Goal: Task Accomplishment & Management: Use online tool/utility

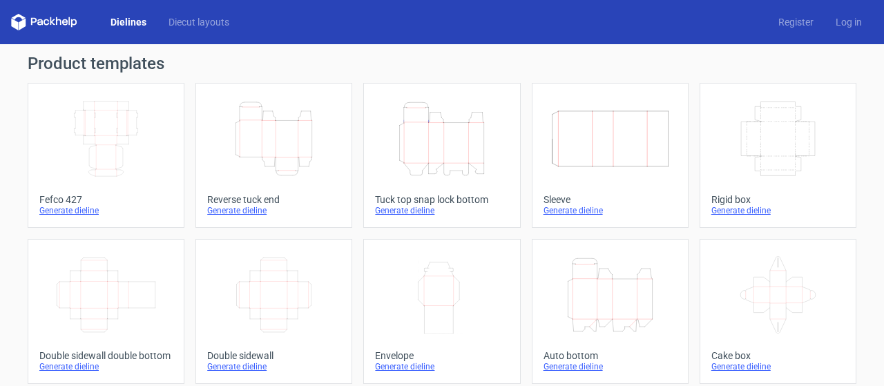
click at [273, 136] on icon "Height Depth Width" at bounding box center [274, 138] width 122 height 77
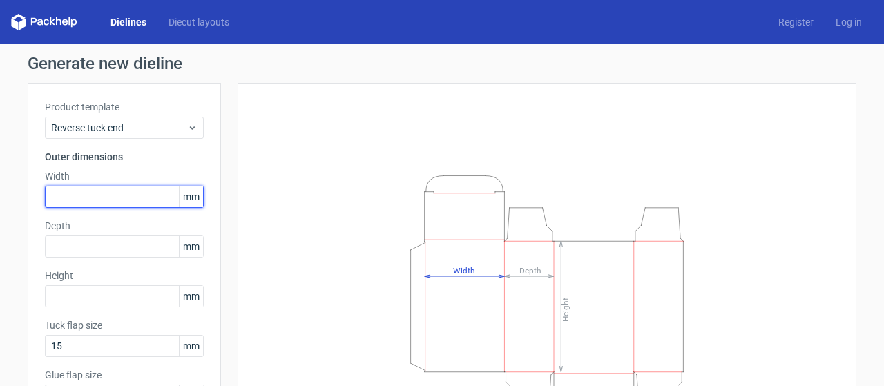
click at [77, 193] on input "text" at bounding box center [124, 197] width 159 height 22
type input "170"
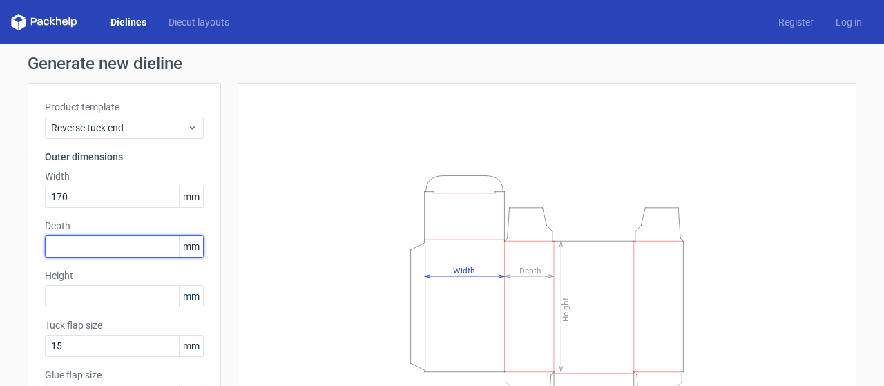
click at [46, 243] on input "text" at bounding box center [124, 246] width 159 height 22
type input "65"
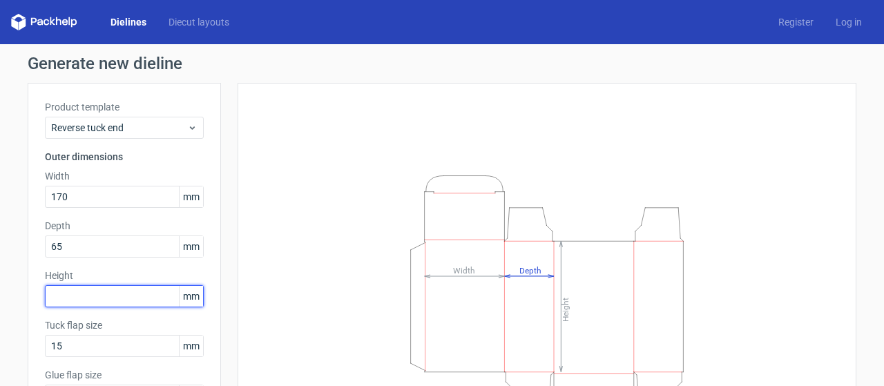
click at [90, 305] on input "text" at bounding box center [124, 296] width 159 height 22
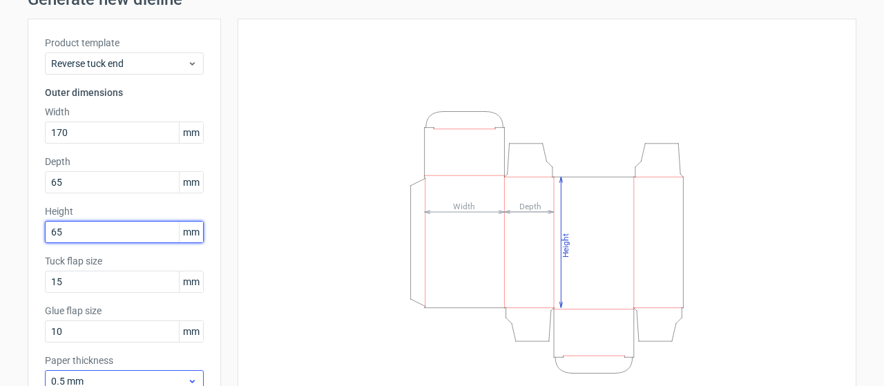
scroll to position [153, 0]
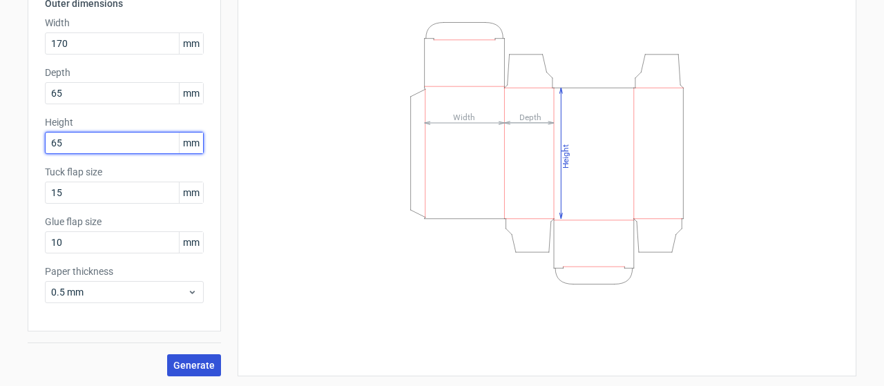
type input "65"
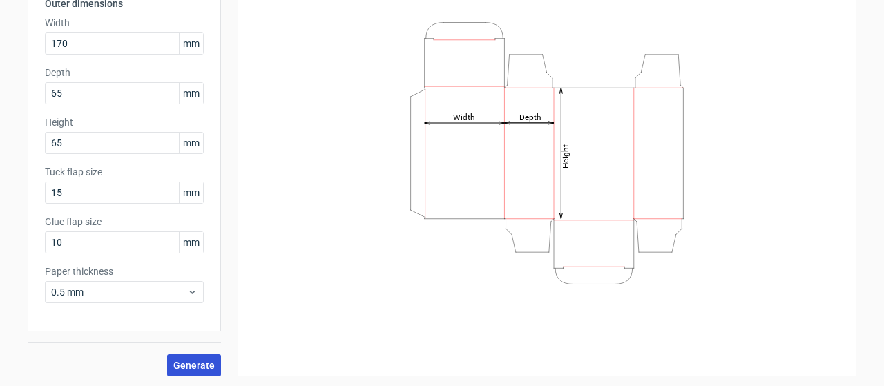
click at [198, 365] on span "Generate" at bounding box center [193, 365] width 41 height 10
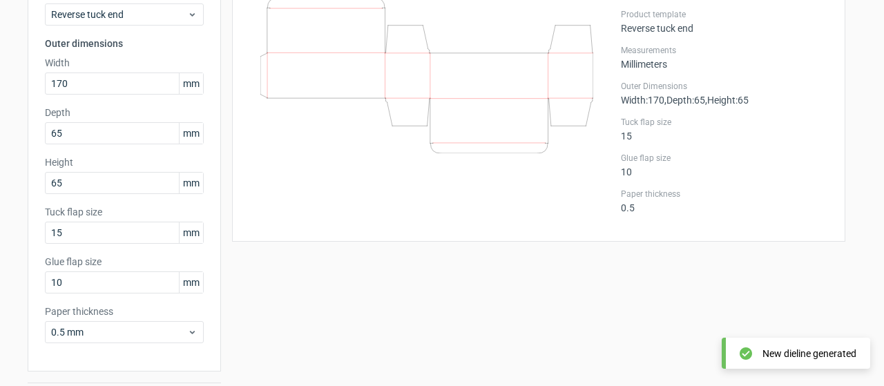
scroll to position [84, 0]
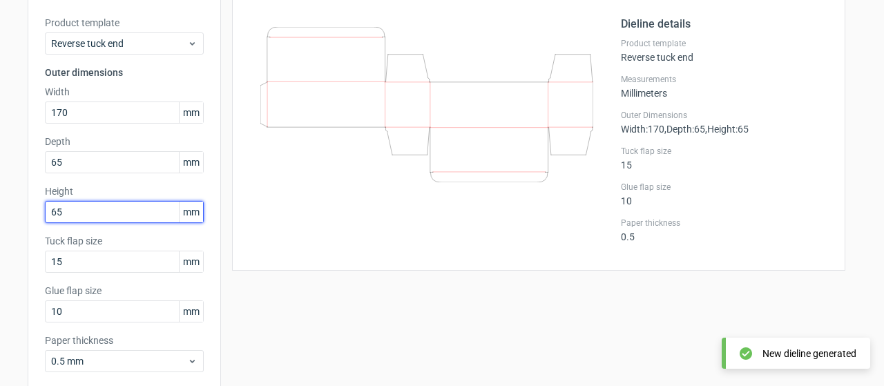
click at [0, 214] on div "Generate new dieline Product template Reverse tuck end Outer dimensions Width 1…" at bounding box center [442, 208] width 884 height 497
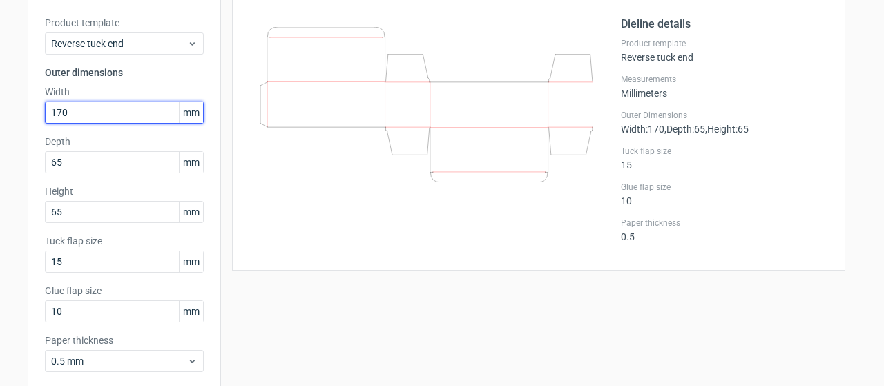
drag, startPoint x: 83, startPoint y: 108, endPoint x: 0, endPoint y: 108, distance: 82.9
click at [0, 108] on div "Generate new dieline Product template Reverse tuck end Outer dimensions Width 1…" at bounding box center [442, 208] width 884 height 497
type input "65"
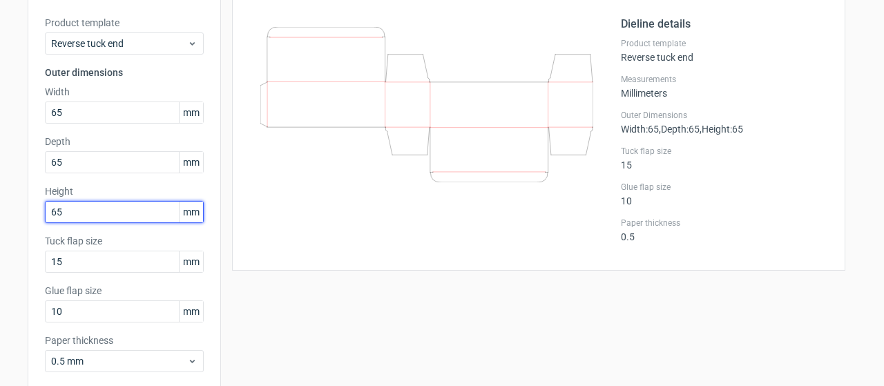
drag, startPoint x: 77, startPoint y: 213, endPoint x: 0, endPoint y: 206, distance: 76.9
click at [0, 208] on div "Generate new dieline Product template Reverse tuck end Outer dimensions Width 6…" at bounding box center [442, 208] width 884 height 497
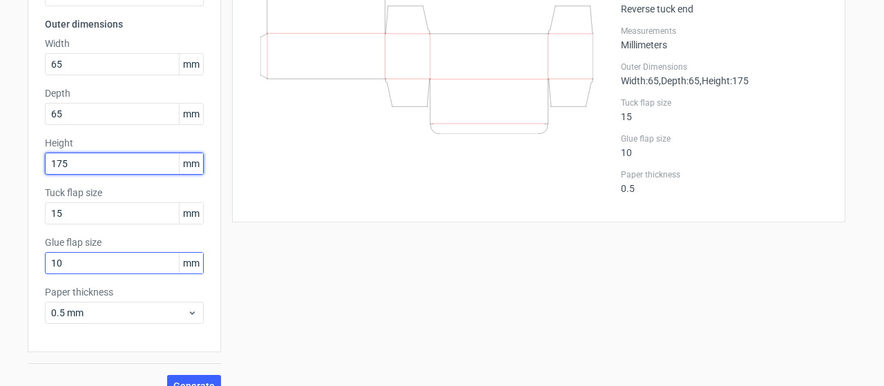
scroll to position [153, 0]
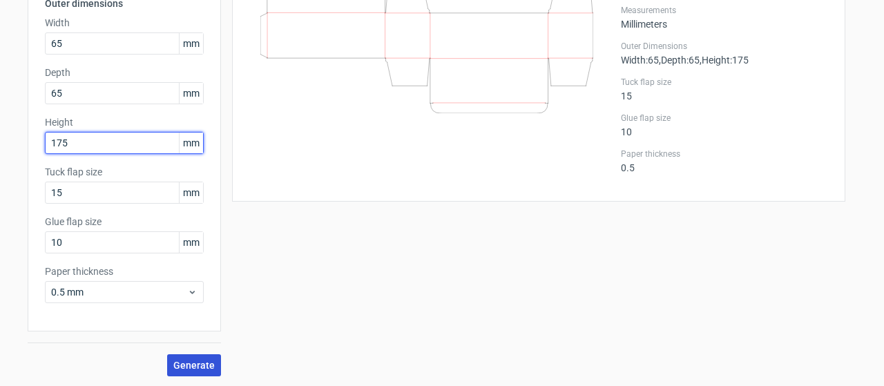
type input "175"
click at [195, 361] on span "Generate" at bounding box center [193, 365] width 41 height 10
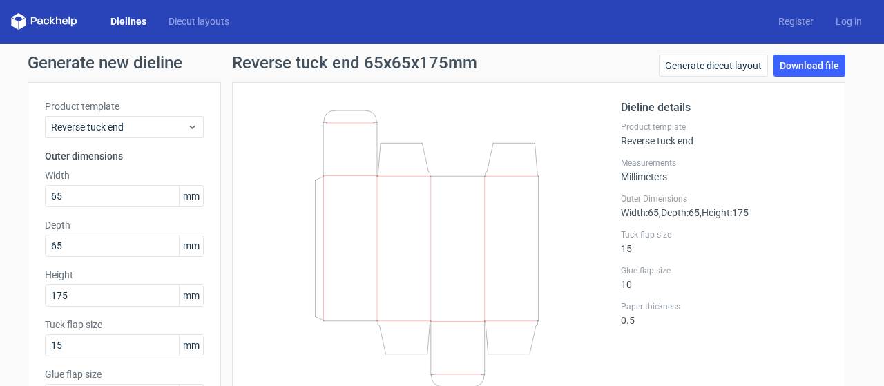
scroll to position [0, 0]
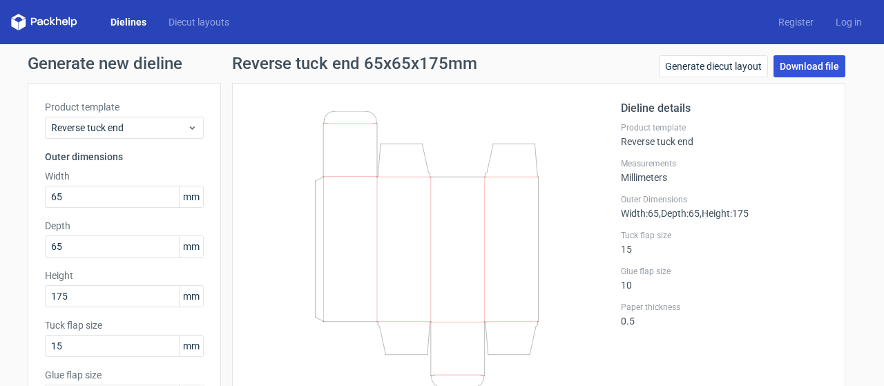
click at [793, 60] on link "Download file" at bounding box center [809, 66] width 72 height 22
